Goal: Task Accomplishment & Management: Use online tool/utility

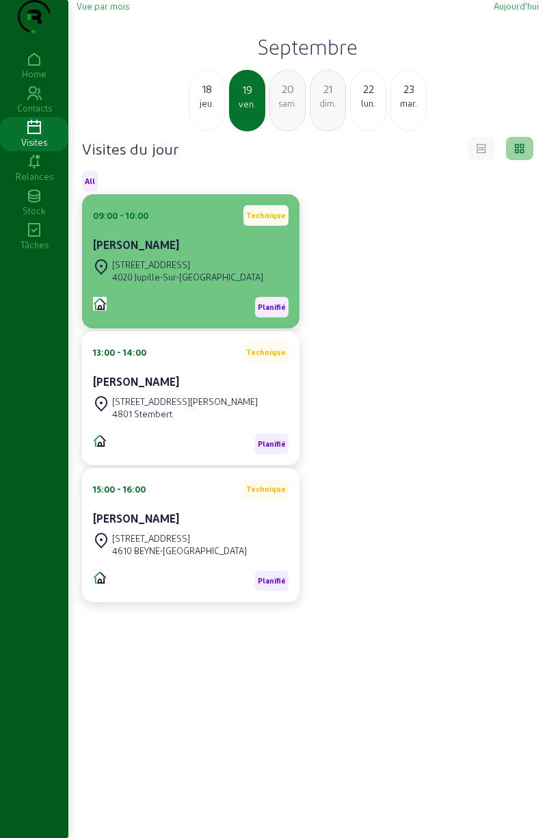
click at [161, 271] on div "[STREET_ADDRESS]" at bounding box center [187, 265] width 151 height 12
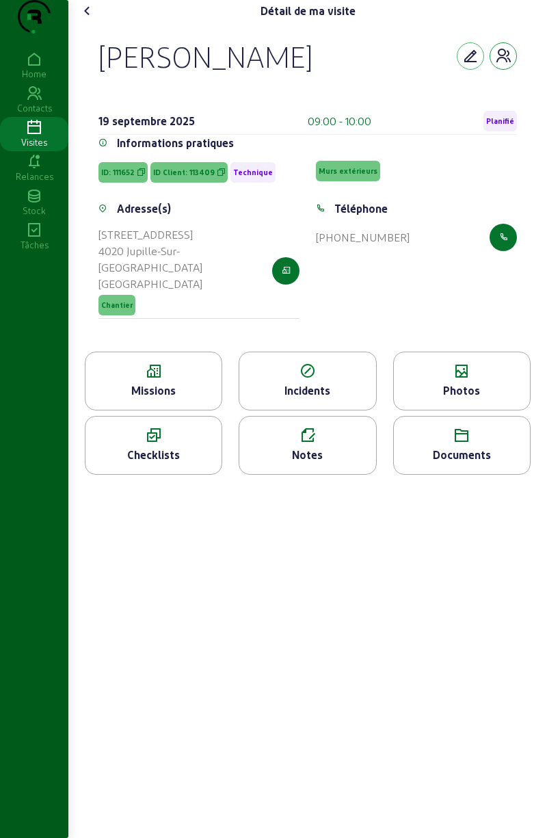
click at [502, 64] on icon "button" at bounding box center [503, 56] width 16 height 16
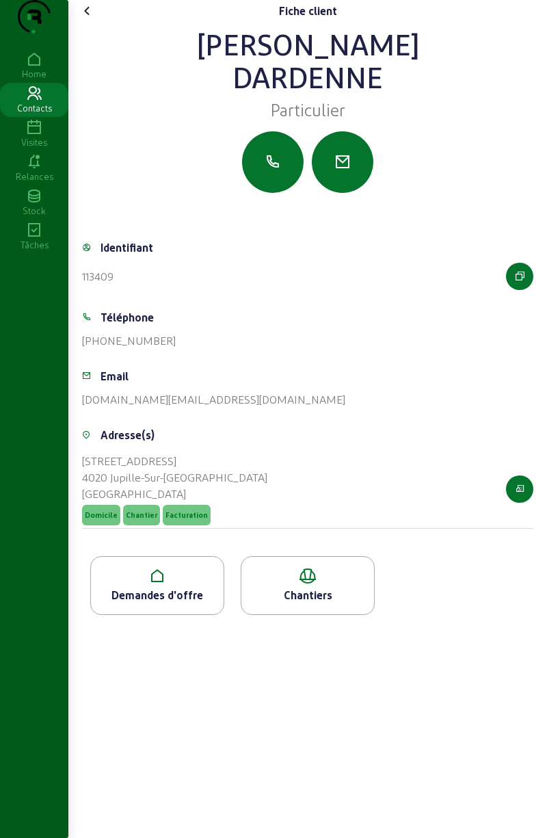
click at [162, 584] on icon at bounding box center [157, 576] width 133 height 16
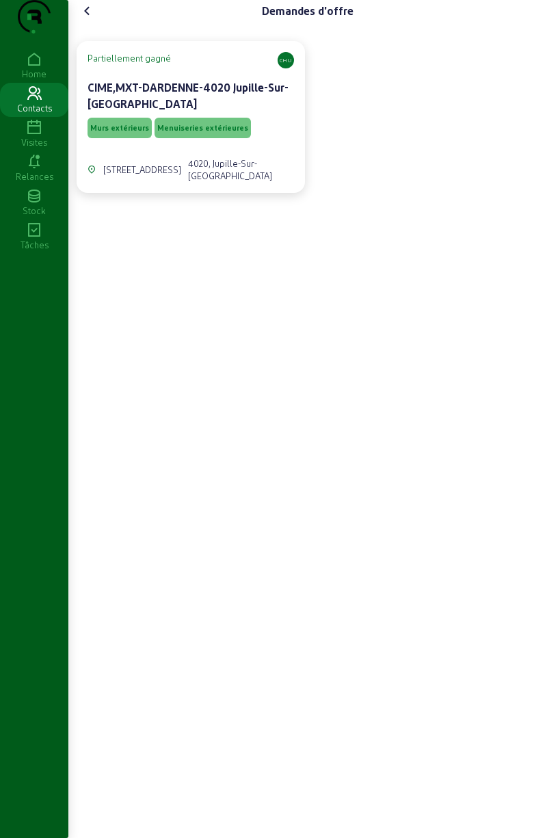
click at [140, 138] on span "Murs extérieurs" at bounding box center [120, 128] width 64 height 21
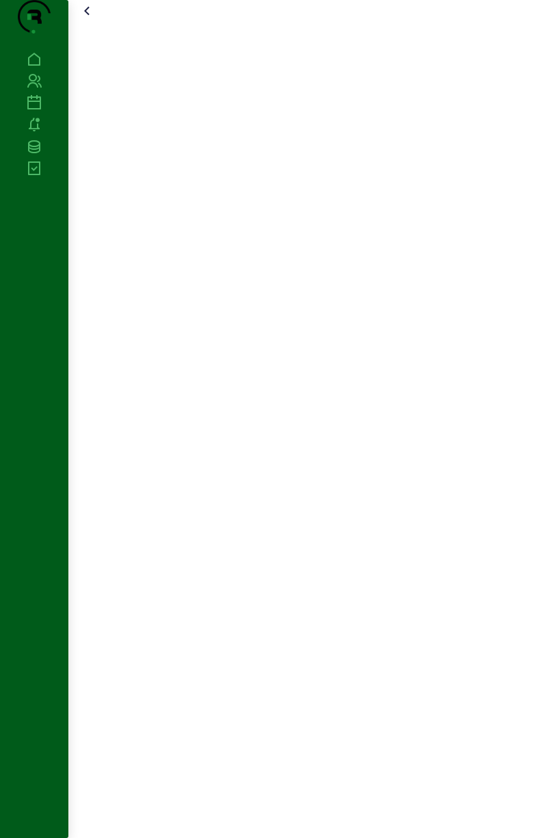
click at [133, 155] on div at bounding box center [307, 419] width 479 height 838
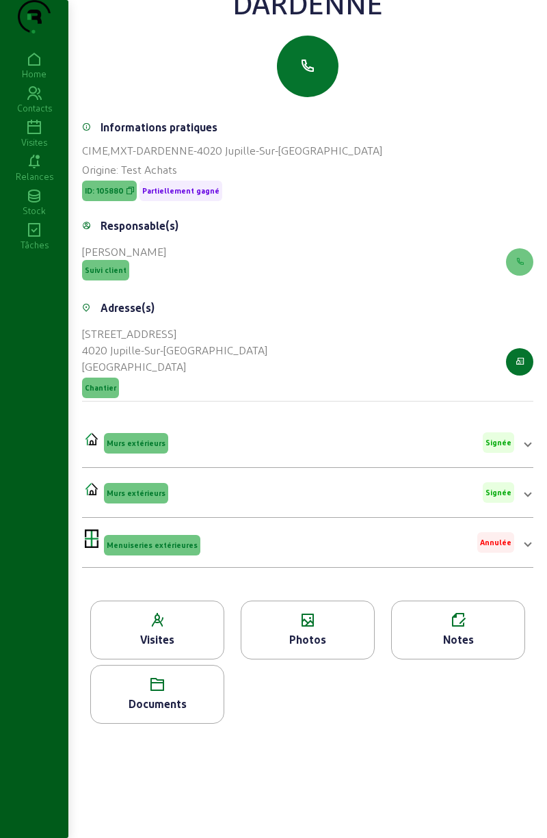
scroll to position [96, 0]
click at [166, 692] on icon at bounding box center [157, 684] width 133 height 16
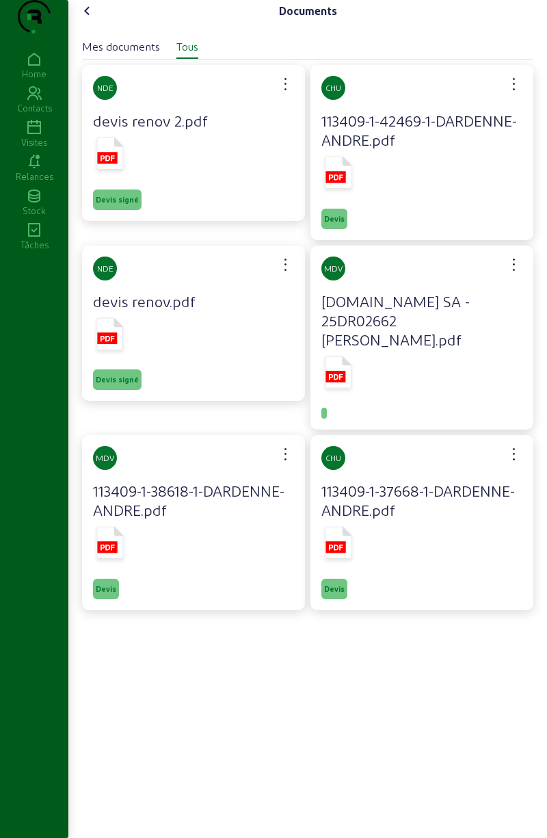
click at [113, 163] on rect at bounding box center [107, 158] width 20 height 12
click at [109, 344] on rect at bounding box center [107, 338] width 20 height 12
click at [334, 183] on rect at bounding box center [336, 177] width 20 height 12
click at [105, 550] on icon at bounding box center [108, 547] width 14 height 5
click at [341, 559] on icon at bounding box center [339, 543] width 27 height 32
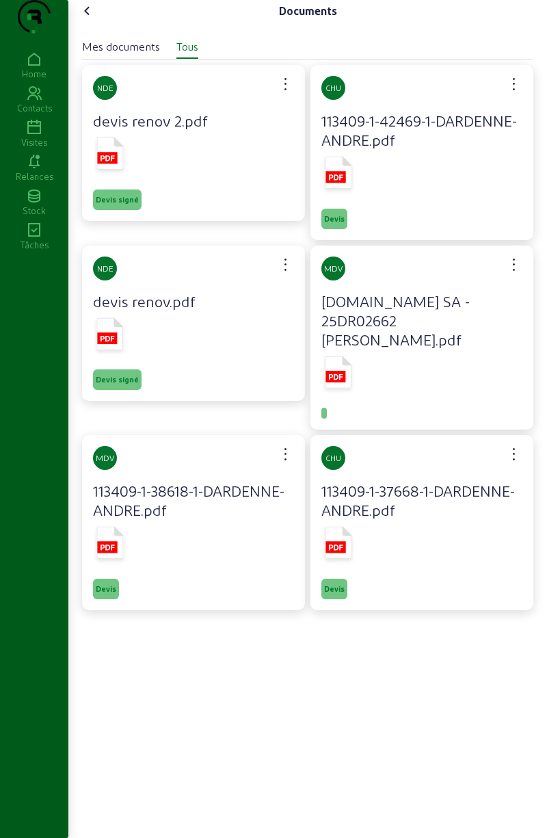
click at [337, 380] on icon at bounding box center [336, 376] width 14 height 5
